Goal: Information Seeking & Learning: Check status

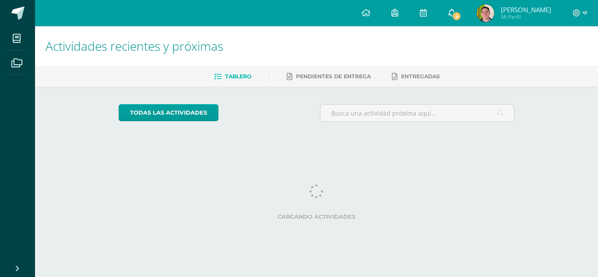
click at [452, 11] on icon at bounding box center [451, 13] width 7 height 8
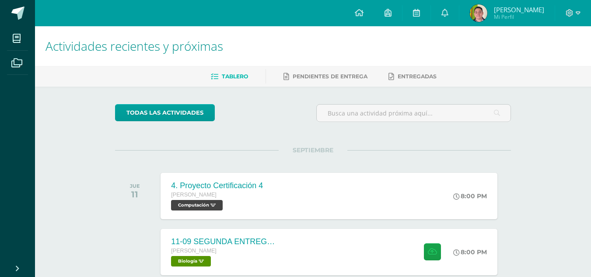
click at [491, 16] on span "Carlos Fernando Mi Perfil" at bounding box center [507, 13] width 78 height 18
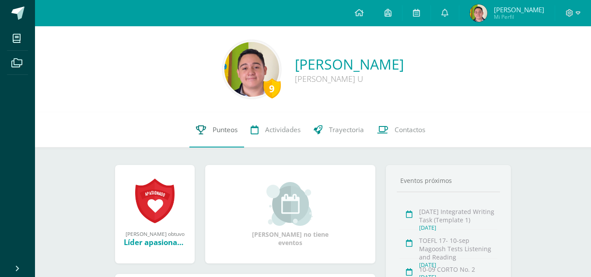
click at [223, 134] on span "Punteos" at bounding box center [225, 129] width 25 height 9
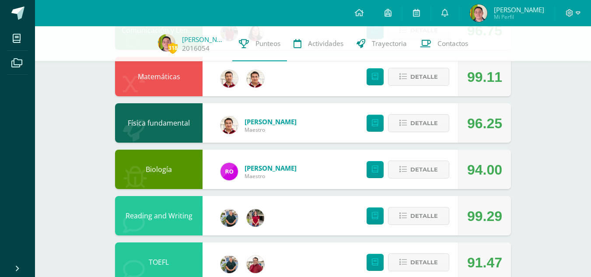
scroll to position [389, 0]
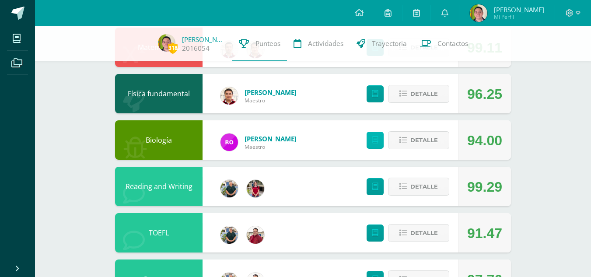
click at [376, 133] on link at bounding box center [375, 140] width 17 height 17
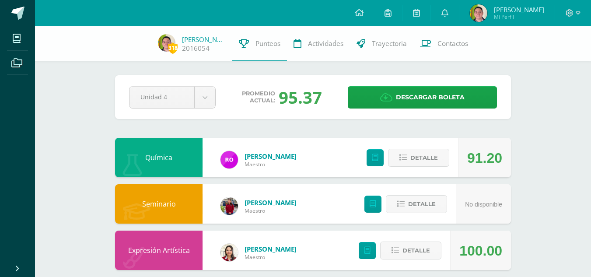
scroll to position [16, 0]
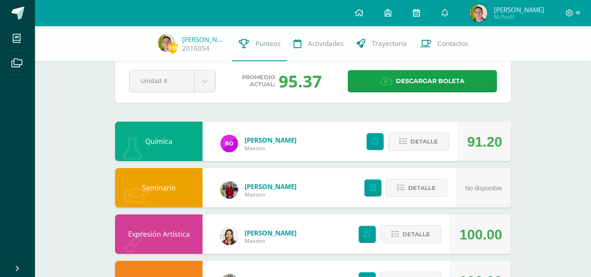
click at [423, 17] on link at bounding box center [417, 13] width 28 height 26
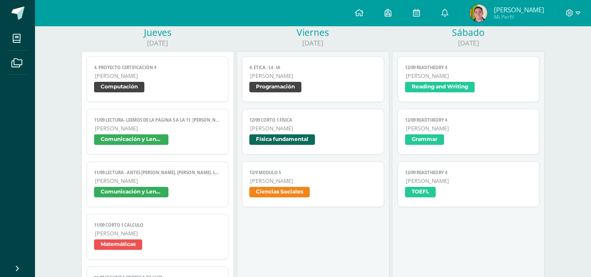
scroll to position [524, 0]
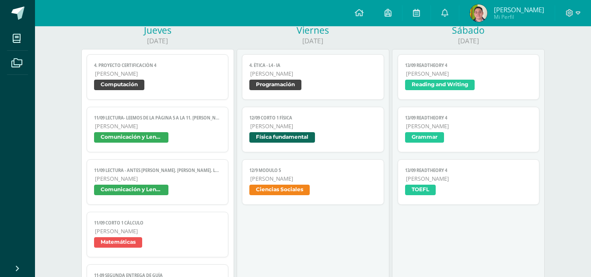
click at [220, 131] on link "11/09 LECTURA- Leemos de la página 5 a la 11. María Curie. La descubridora del …" at bounding box center [158, 130] width 142 height 46
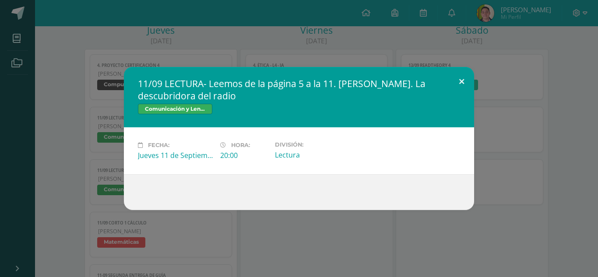
click at [470, 77] on button at bounding box center [461, 82] width 25 height 30
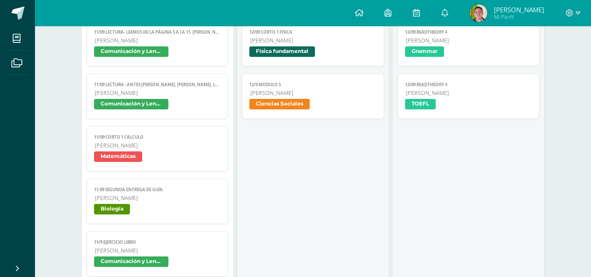
scroll to position [623, 0]
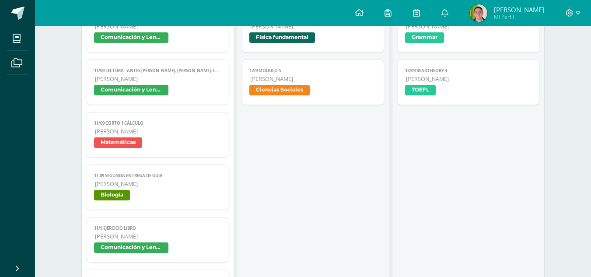
click at [214, 106] on div "4. Proyecto Certificación 4 Computación Cargando contenido 4. Proyecto Certific…" at bounding box center [158, 134] width 142 height 361
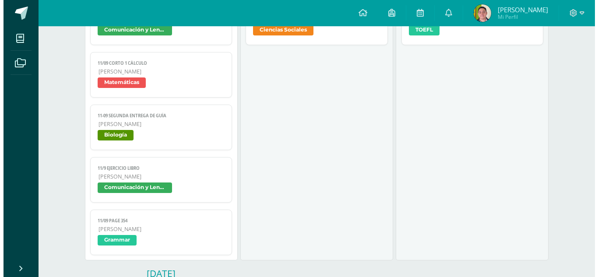
scroll to position [693, 0]
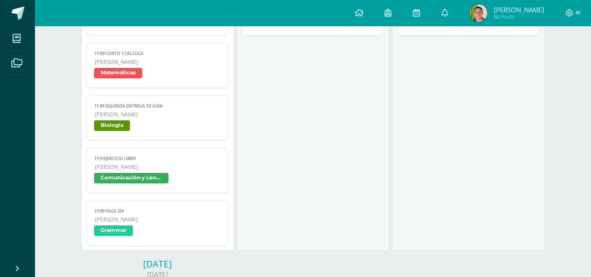
click at [184, 74] on span "Matemáticas" at bounding box center [157, 74] width 127 height 13
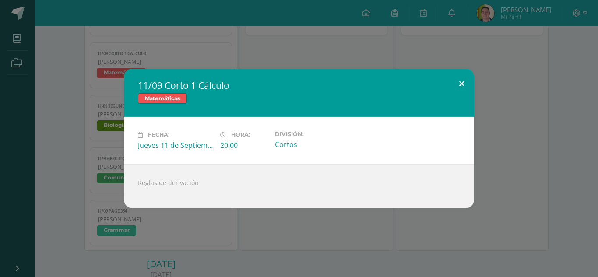
click at [464, 82] on button at bounding box center [461, 84] width 25 height 30
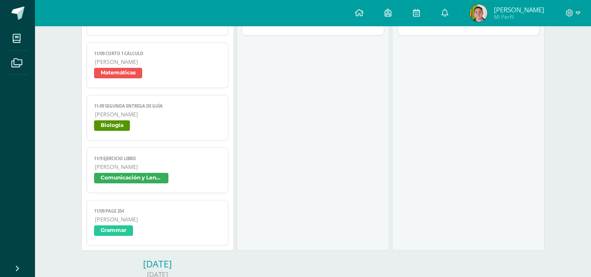
click at [154, 231] on span "Grammar" at bounding box center [157, 231] width 127 height 13
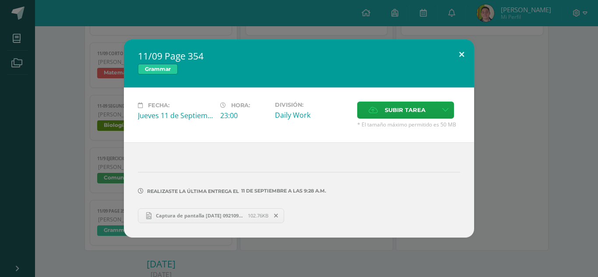
click at [459, 53] on button at bounding box center [461, 54] width 25 height 30
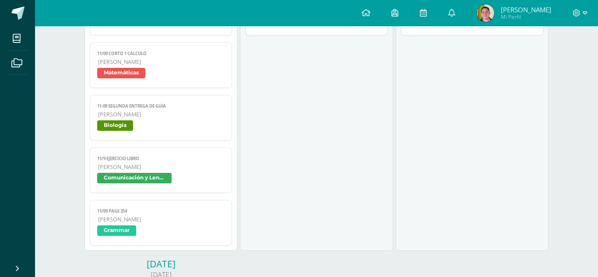
click at [183, 173] on span "Comunicación y Lenguaje" at bounding box center [160, 179] width 127 height 13
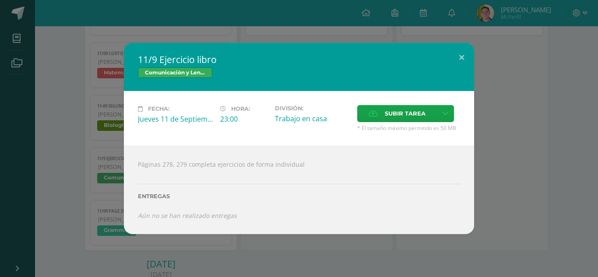
click at [456, 80] on div "11/9 Ejercicio libro Comunicación y Lenguaje" at bounding box center [299, 67] width 350 height 48
